Goal: Task Accomplishment & Management: Manage account settings

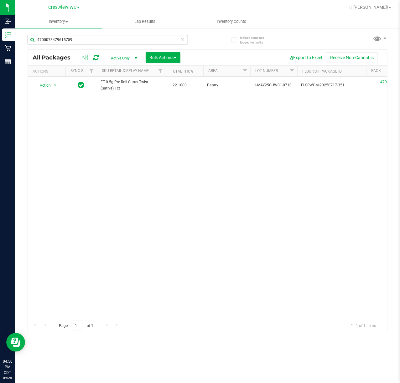
drag, startPoint x: 0, startPoint y: 0, endPoint x: 92, endPoint y: 34, distance: 98.3
click at [92, 34] on div "4700078479615759" at bounding box center [118, 39] width 180 height 20
drag, startPoint x: 92, startPoint y: 34, endPoint x: -333, endPoint y: 54, distance: 425.8
click at [0, 54] on html "Inbound Inventory Retail Reports 04:50 PM CDT [DATE] 09/28 Crestview WC Hi, [PE…" at bounding box center [200, 191] width 400 height 383
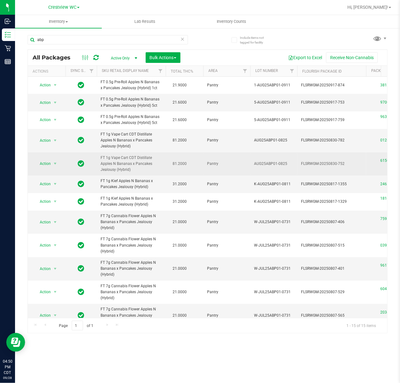
click at [118, 169] on span "FT 1g Vape Cart CDT Distillate Apples N Bananas x Pancakes Jealousy (Hybrid)" at bounding box center [131, 164] width 61 height 18
copy td "FT 1g Vape Cart CDT Distillate Apples N Bananas x Pancakes Jealousy (Hybrid)"
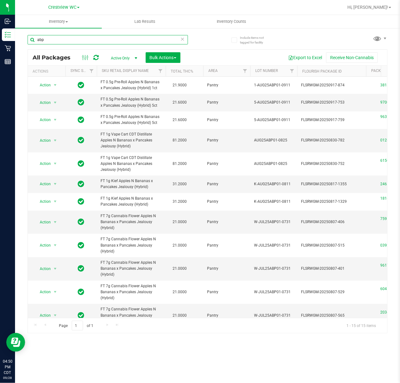
drag, startPoint x: 96, startPoint y: 39, endPoint x: -205, endPoint y: 63, distance: 301.3
click at [0, 63] on html "Inbound Inventory Retail Reports 04:50 PM CDT [DATE] 09/28 Crestview WC Hi, [PE…" at bounding box center [200, 191] width 400 height 383
paste input "FT 1g Vape Cart CDT Distillate Apples N Bananas x Pancakes Jealousy (Hybrid)"
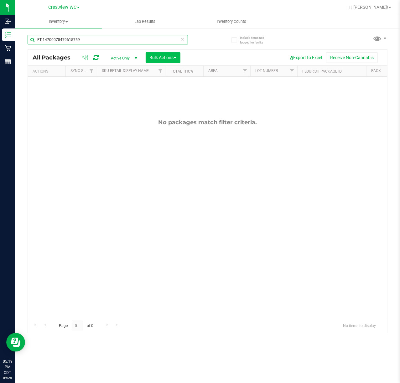
type input "FT 14700078479615759"
click at [177, 54] on button "Bulk Actions" at bounding box center [163, 57] width 35 height 11
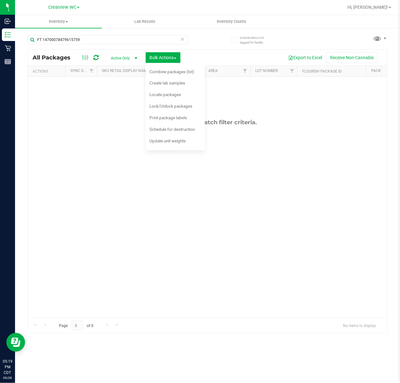
click at [181, 42] on icon at bounding box center [182, 39] width 4 height 8
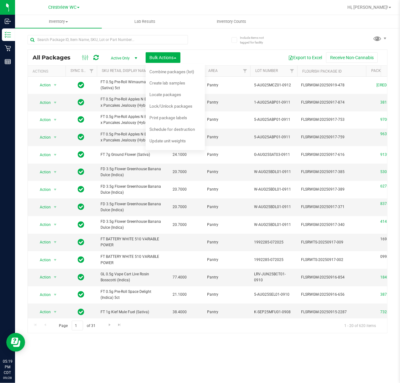
click at [100, 49] on div at bounding box center [108, 42] width 160 height 14
click at [86, 38] on input "text" at bounding box center [108, 39] width 160 height 9
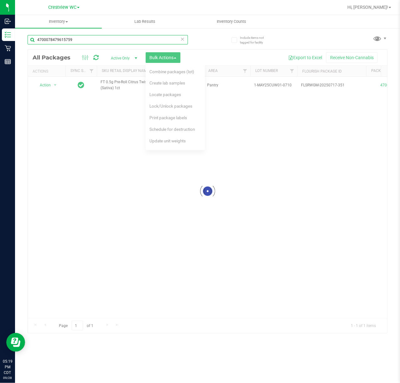
type input "4700078479615759"
click at [241, 58] on div at bounding box center [207, 191] width 359 height 283
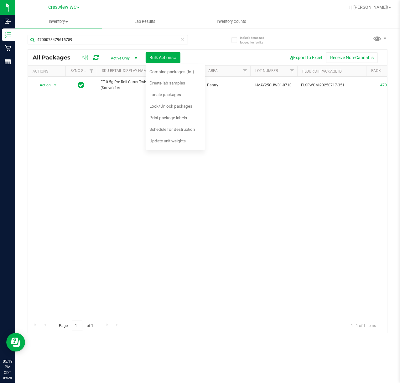
click at [183, 38] on icon at bounding box center [182, 39] width 4 height 8
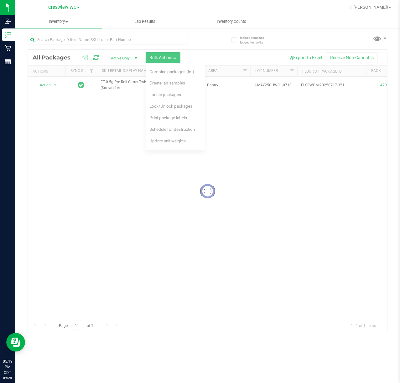
click at [198, 44] on div at bounding box center [118, 39] width 180 height 20
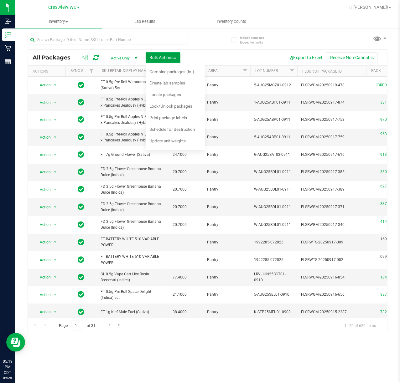
click at [174, 52] on button "Bulk Actions" at bounding box center [163, 57] width 35 height 11
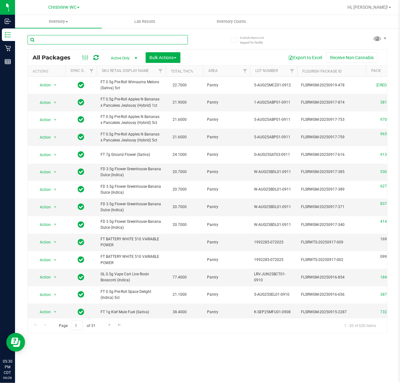
click at [131, 37] on input "text" at bounding box center [108, 39] width 160 height 9
type input "pkt"
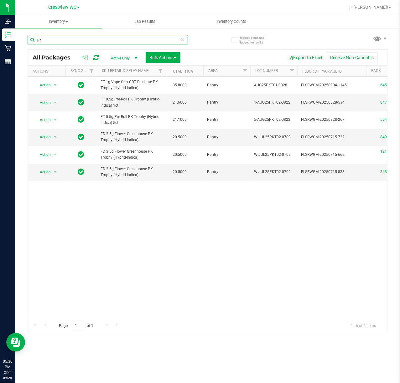
scroll to position [0, 27]
click at [51, 179] on td "Action Action Create package Edit attributes Global inventory Locate package Lo…" at bounding box center [47, 172] width 38 height 17
click at [51, 175] on span "select" at bounding box center [55, 172] width 8 height 9
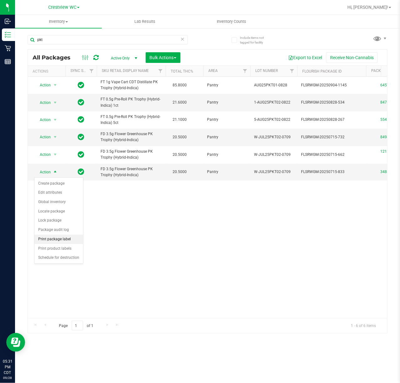
click at [65, 239] on li "Print package label" at bounding box center [58, 239] width 49 height 9
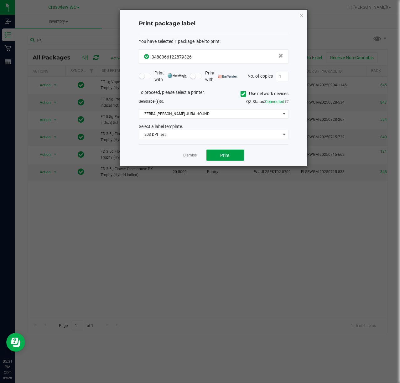
click at [231, 160] on button "Print" at bounding box center [225, 155] width 38 height 11
click at [189, 154] on link "Dismiss" at bounding box center [190, 155] width 13 height 5
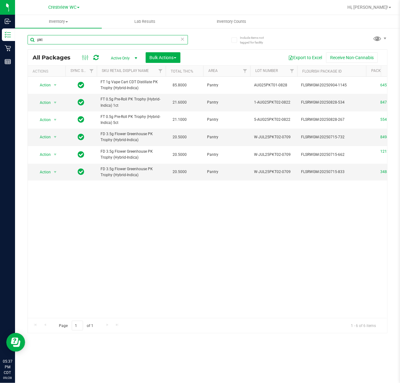
click at [185, 36] on input "pkt" at bounding box center [108, 39] width 160 height 9
click at [184, 37] on icon at bounding box center [182, 39] width 4 height 8
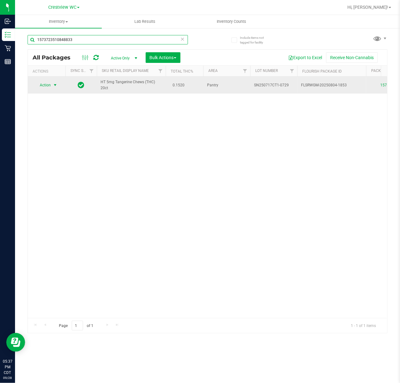
type input "1573723510848833"
click at [53, 85] on span "select" at bounding box center [55, 85] width 5 height 5
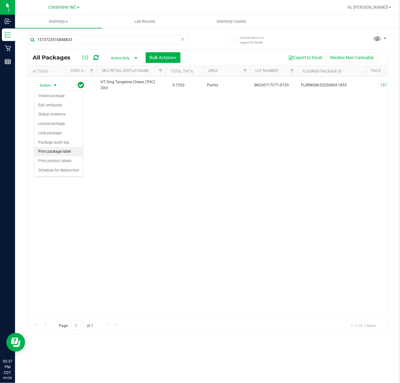
click at [72, 153] on li "Print package label" at bounding box center [58, 151] width 49 height 9
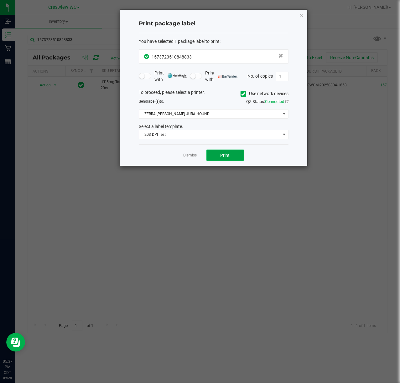
click at [227, 159] on button "Print" at bounding box center [225, 155] width 38 height 11
click at [302, 13] on icon "button" at bounding box center [301, 15] width 4 height 8
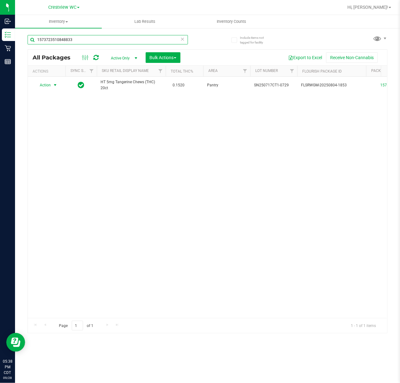
click at [185, 41] on input "1573723510848833" at bounding box center [108, 39] width 160 height 9
click at [183, 38] on icon at bounding box center [182, 39] width 4 height 8
type input "3502820150444915"
click at [41, 74] on th "Actions" at bounding box center [47, 71] width 38 height 11
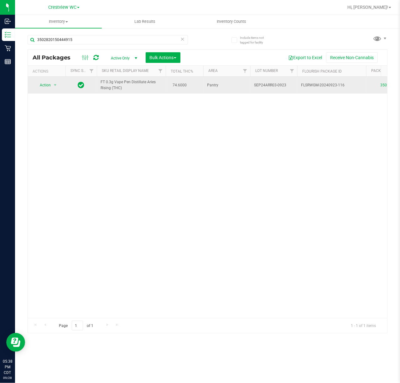
click at [43, 84] on span "Action" at bounding box center [42, 85] width 17 height 9
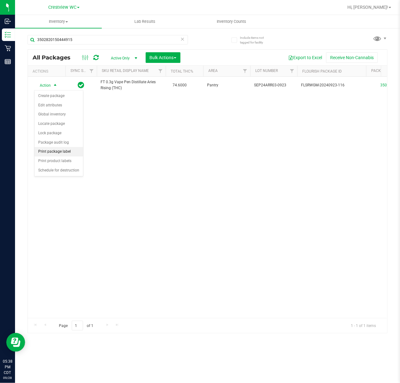
click at [49, 154] on li "Print package label" at bounding box center [58, 151] width 49 height 9
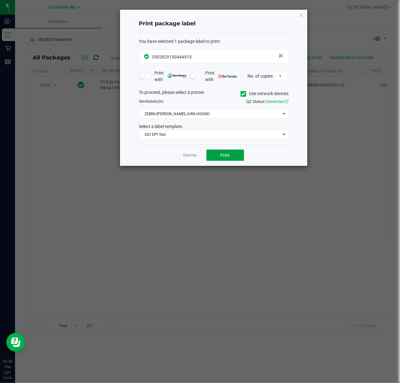
click at [241, 160] on button "Print" at bounding box center [225, 155] width 38 height 11
click at [186, 156] on link "Dismiss" at bounding box center [190, 155] width 13 height 5
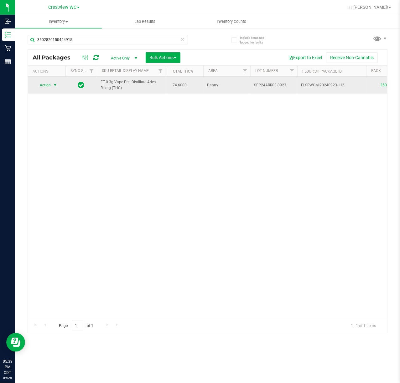
click at [55, 85] on span "select" at bounding box center [55, 85] width 5 height 5
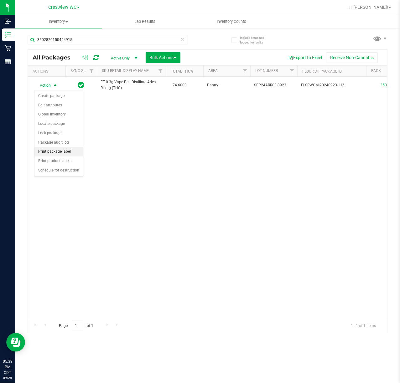
click at [72, 151] on li "Print package label" at bounding box center [58, 151] width 49 height 9
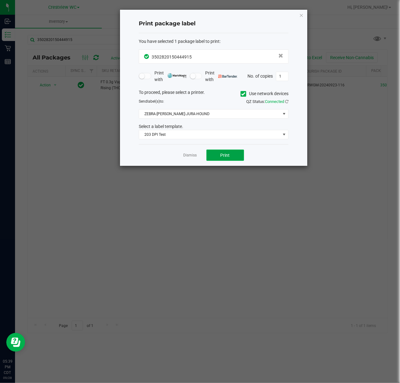
click at [230, 154] on button "Print" at bounding box center [225, 155] width 38 height 11
click at [208, 157] on button "Print" at bounding box center [225, 155] width 38 height 11
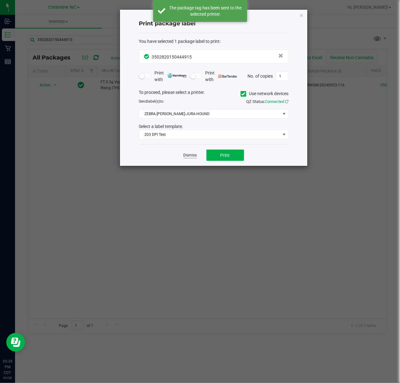
click at [189, 156] on link "Dismiss" at bounding box center [190, 155] width 13 height 5
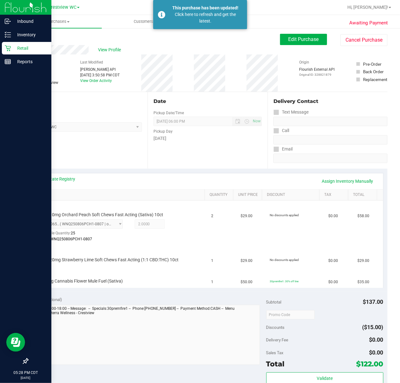
click at [15, 47] on p "Retail" at bounding box center [30, 48] width 38 height 8
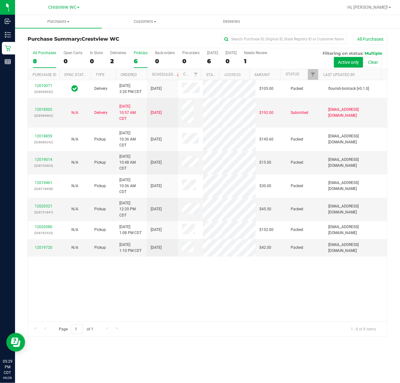
click at [144, 60] on div "6" at bounding box center [141, 61] width 14 height 7
click at [0, 0] on input "PickUps 6" at bounding box center [0, 0] width 0 height 0
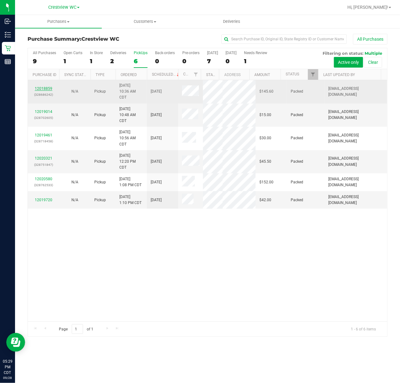
click at [42, 91] on link "12018859" at bounding box center [44, 88] width 18 height 4
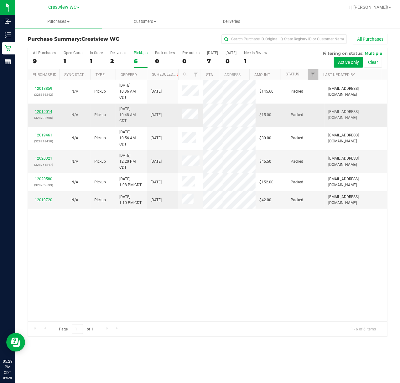
click at [50, 114] on link "12019014" at bounding box center [44, 112] width 18 height 4
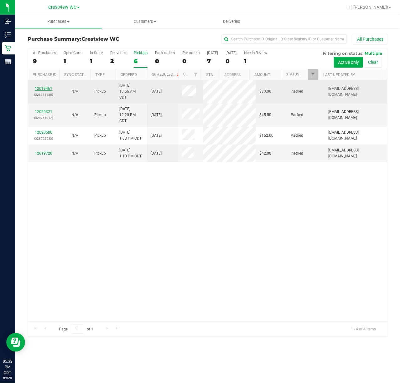
click at [44, 90] on link "12019461" at bounding box center [44, 88] width 18 height 4
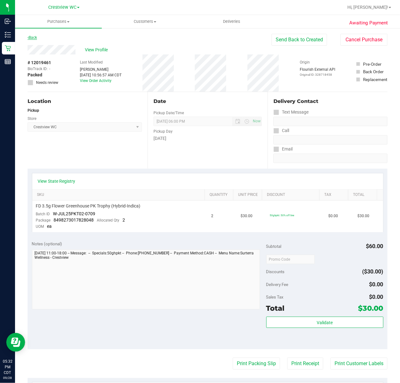
click at [31, 38] on link "Back" at bounding box center [32, 37] width 9 height 4
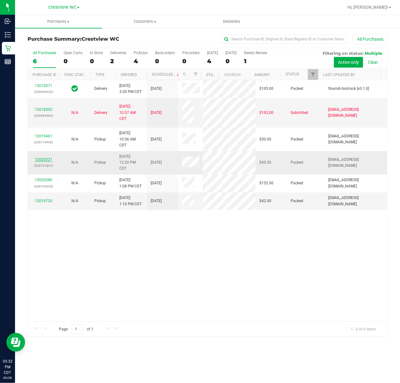
click at [43, 162] on link "12020321" at bounding box center [44, 160] width 18 height 4
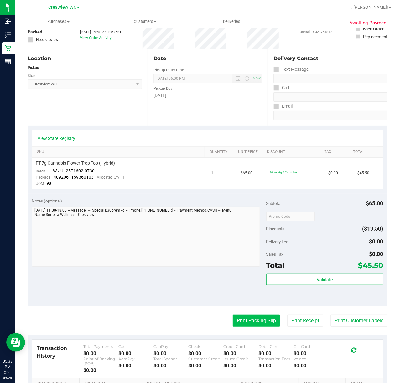
scroll to position [83, 0]
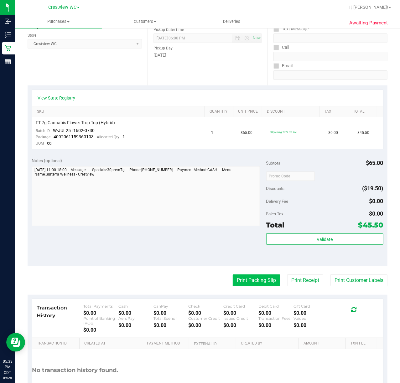
click at [233, 279] on button "Print Packing Slip" at bounding box center [256, 281] width 47 height 12
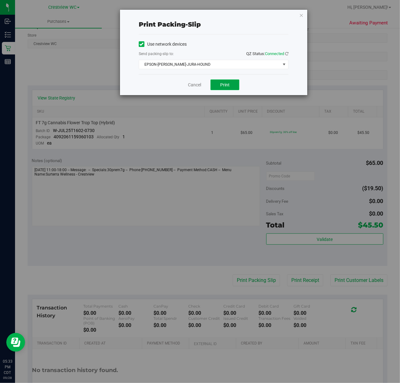
click at [226, 85] on span "Print" at bounding box center [224, 84] width 9 height 5
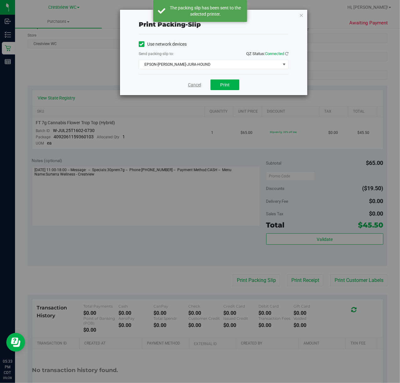
click at [190, 83] on link "Cancel" at bounding box center [194, 85] width 13 height 7
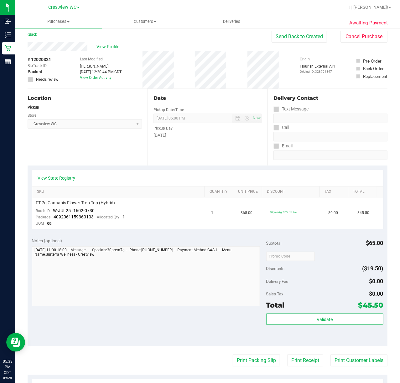
scroll to position [0, 0]
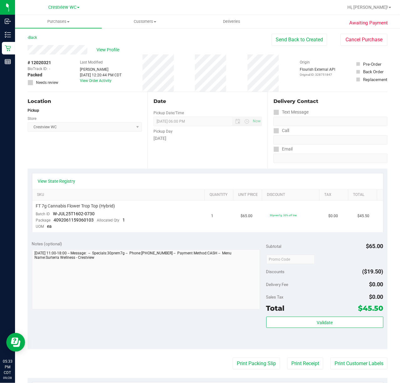
click at [343, 32] on div "Awaiting Payment Back Send Back to Created Cancel Purchase View Profile # 12020…" at bounding box center [207, 270] width 385 height 485
click at [343, 36] on button "Cancel Purchase" at bounding box center [363, 40] width 47 height 12
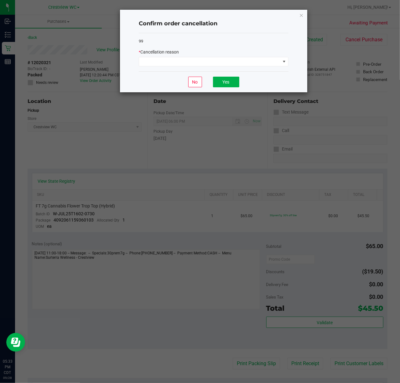
click at [230, 68] on div "99 * Cancellation reason" at bounding box center [214, 52] width 150 height 39
click at [229, 65] on span at bounding box center [209, 61] width 141 height 9
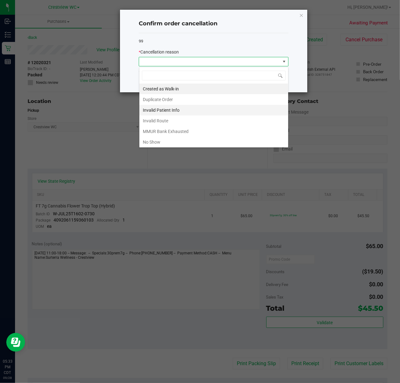
scroll to position [9, 149]
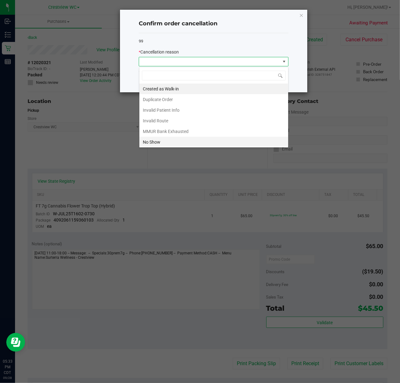
click at [167, 140] on li "No Show" at bounding box center [213, 142] width 149 height 11
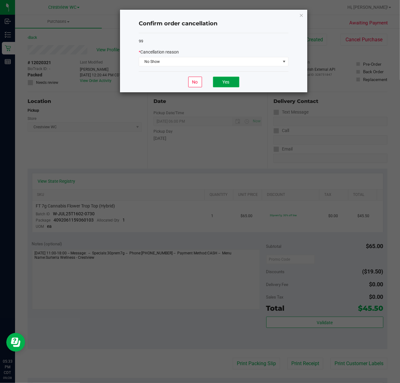
click at [214, 79] on button "Yes" at bounding box center [226, 82] width 26 height 11
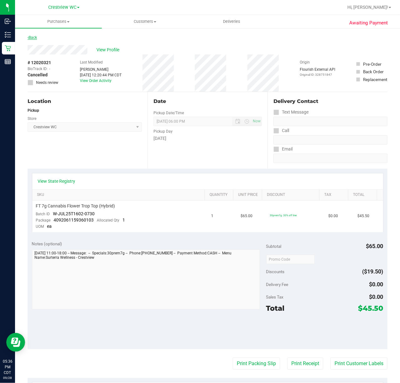
click at [34, 37] on link "Back" at bounding box center [32, 37] width 9 height 4
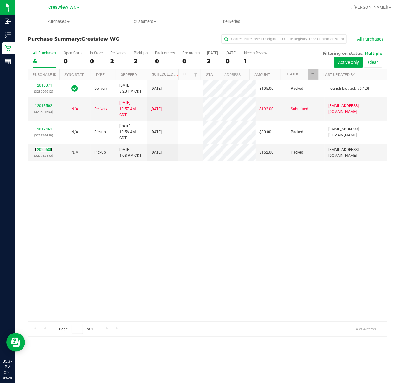
click at [45, 152] on link "12020580" at bounding box center [44, 150] width 18 height 4
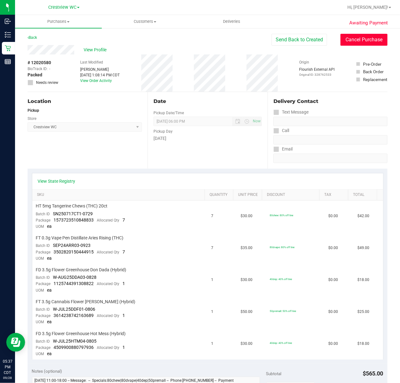
click at [345, 45] on button "Cancel Purchase" at bounding box center [363, 40] width 47 height 12
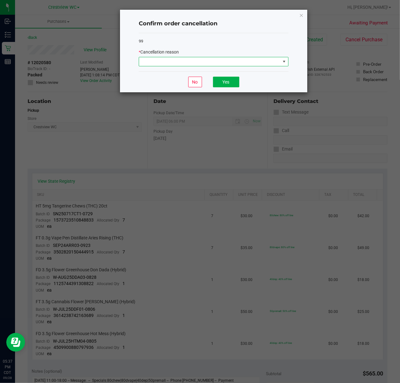
click at [218, 62] on span at bounding box center [209, 61] width 141 height 9
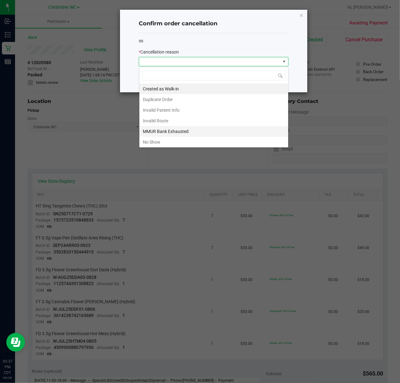
scroll to position [9, 149]
click at [167, 141] on li "No Show" at bounding box center [213, 142] width 149 height 11
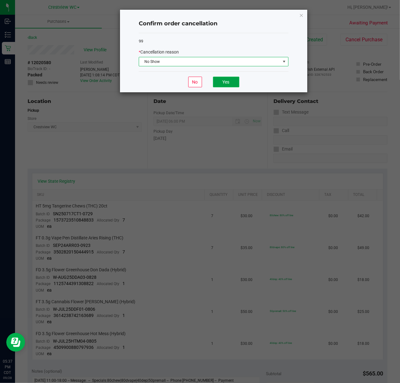
click at [221, 83] on button "Yes" at bounding box center [226, 82] width 26 height 11
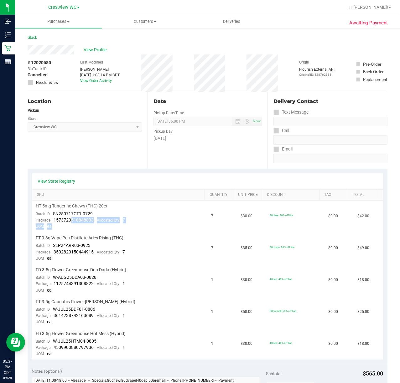
drag, startPoint x: 96, startPoint y: 224, endPoint x: 73, endPoint y: 218, distance: 23.5
click at [71, 220] on td "HT 5mg Tangerine Chews (THC) 20ct Batch ID SN250717CT1-0729 Package 15737235108…" at bounding box center [119, 217] width 175 height 32
drag, startPoint x: 75, startPoint y: 218, endPoint x: 89, endPoint y: 220, distance: 14.0
click at [76, 218] on span "1573723510848833" at bounding box center [74, 220] width 40 height 5
click at [91, 222] on span "1573723510848833" at bounding box center [74, 220] width 40 height 5
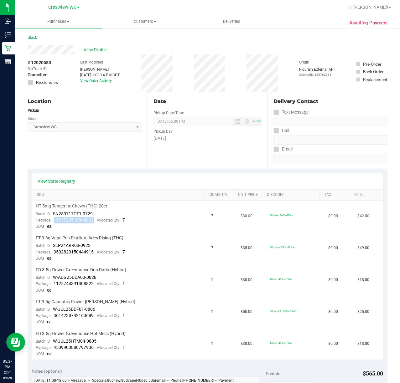
drag, startPoint x: 92, startPoint y: 220, endPoint x: 54, endPoint y: 220, distance: 37.6
click at [54, 220] on span "1573723510848833" at bounding box center [74, 220] width 40 height 5
drag, startPoint x: 94, startPoint y: 251, endPoint x: 53, endPoint y: 252, distance: 40.7
click at [53, 252] on div "Package 3502820150444915 Allocated Qty 7" at bounding box center [80, 252] width 89 height 6
click at [34, 39] on link "Back" at bounding box center [32, 37] width 9 height 4
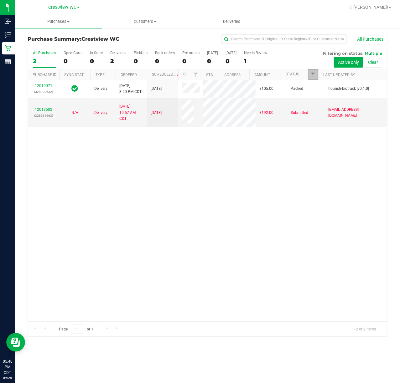
click at [310, 73] on link "Filter" at bounding box center [313, 74] width 10 height 11
click at [248, 240] on div "12010071 (328099632) Delivery 9/26/2025 3:20 PM CDT 10/2/2025 $105.00 Packed fl…" at bounding box center [207, 200] width 359 height 241
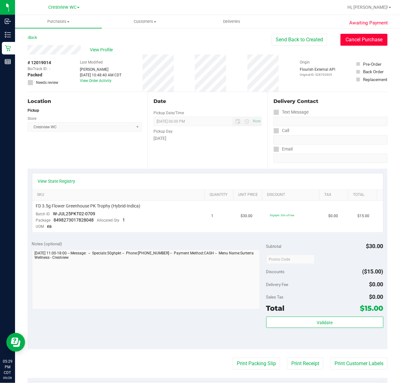
click at [356, 43] on button "Cancel Purchase" at bounding box center [363, 40] width 47 height 12
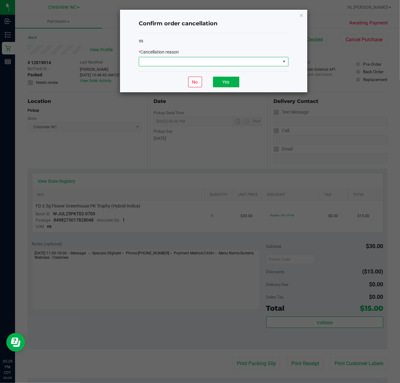
click at [174, 64] on span at bounding box center [209, 61] width 141 height 9
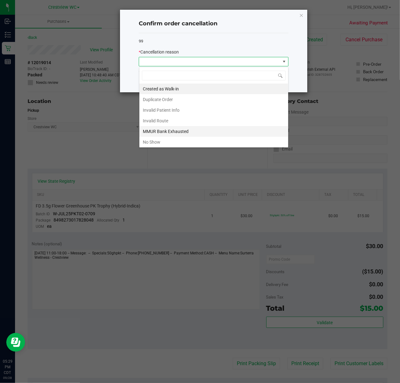
scroll to position [9, 149]
click at [163, 138] on li "No Show" at bounding box center [213, 142] width 149 height 11
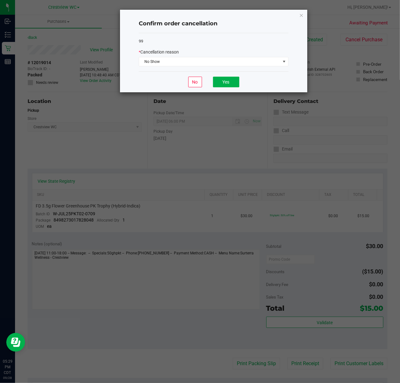
click at [222, 75] on div "No Yes" at bounding box center [214, 81] width 150 height 21
click at [222, 77] on button "Yes" at bounding box center [226, 82] width 26 height 11
